Goal: Find specific page/section: Find specific page/section

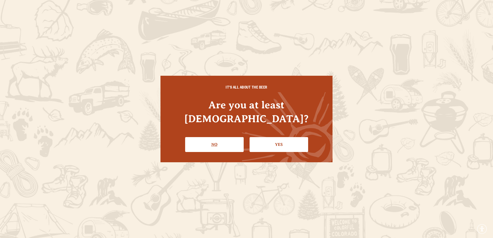
click at [217, 137] on link "No" at bounding box center [214, 144] width 59 height 15
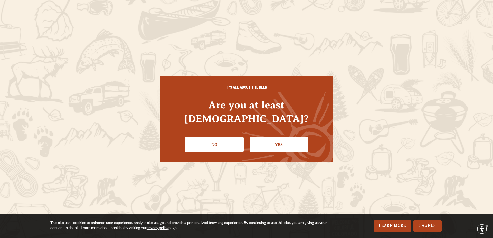
click at [273, 138] on link "Yes" at bounding box center [279, 144] width 59 height 15
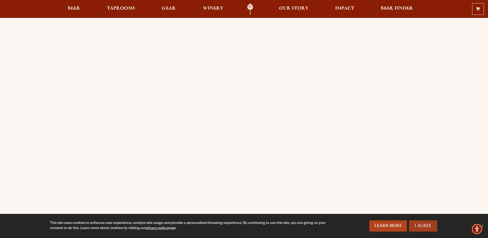
click at [418, 224] on link "I Agree" at bounding box center [423, 225] width 28 height 11
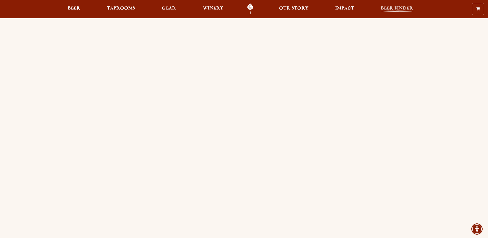
click at [384, 8] on span "Beer Finder" at bounding box center [397, 8] width 32 height 4
click at [397, 6] on link "Beer Finder" at bounding box center [397, 9] width 39 height 12
click at [395, 8] on span "Beer Finder" at bounding box center [397, 8] width 32 height 4
click at [49, 111] on div "Order Online Order [PERSON_NAME] beer or OBC Wine online for delivery or pick-u…" at bounding box center [244, 203] width 488 height 368
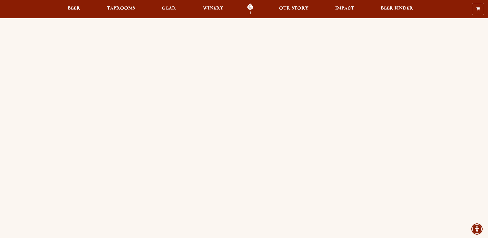
click at [59, 75] on div "Order Online Order [PERSON_NAME] beer or OBC Wine online for delivery or pick-u…" at bounding box center [244, 203] width 488 height 368
